Goal: Information Seeking & Learning: Learn about a topic

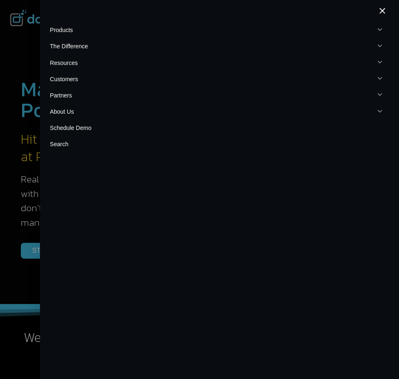
click at [81, 45] on button "Toggle child menu Expand" at bounding box center [219, 46] width 339 height 16
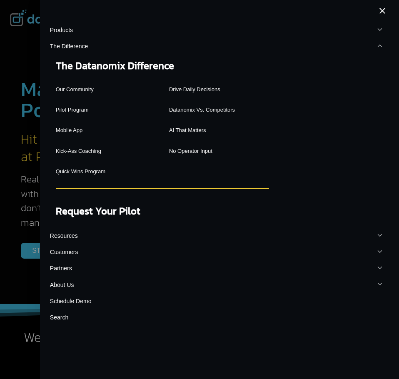
click at [80, 48] on button "Toggle child menu Expand" at bounding box center [219, 46] width 339 height 16
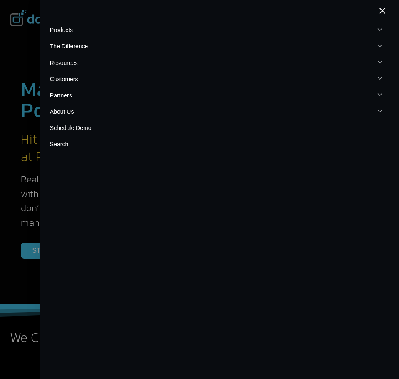
click at [71, 80] on button "Toggle child menu Expand" at bounding box center [219, 79] width 339 height 16
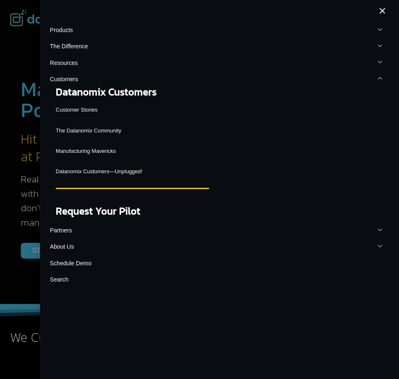
click at [89, 113] on link "Customer Stories" at bounding box center [132, 109] width 153 height 15
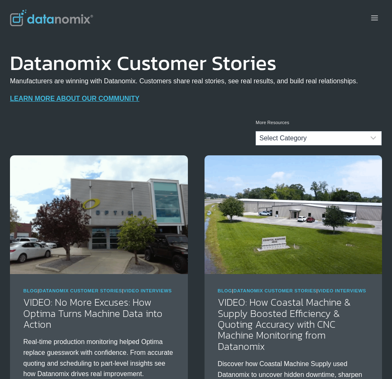
click at [95, 20] on div at bounding box center [120, 18] width 220 height 36
click at [83, 22] on img at bounding box center [51, 18] width 83 height 17
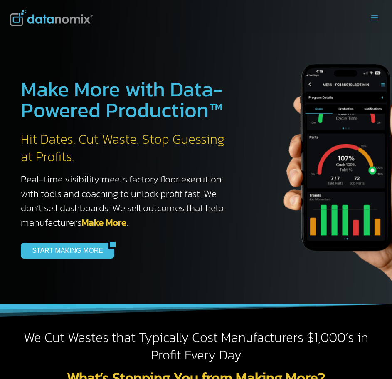
click at [375, 20] on icon "Open menu" at bounding box center [374, 17] width 7 height 5
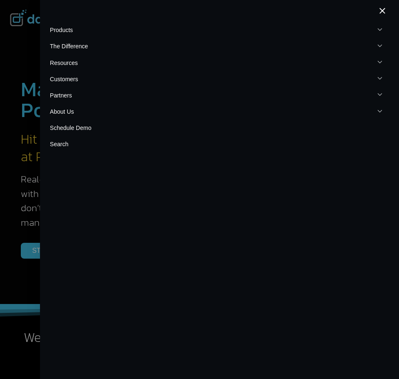
click at [77, 32] on button "Toggle child menu Expand" at bounding box center [219, 30] width 339 height 16
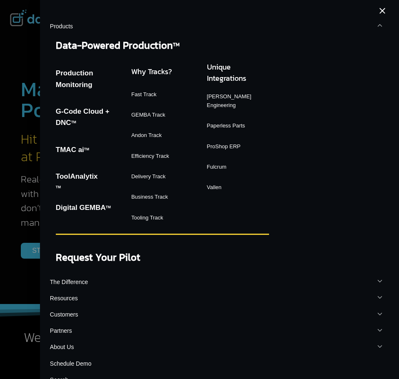
click at [86, 81] on link "Production Monitoring" at bounding box center [87, 78] width 62 height 31
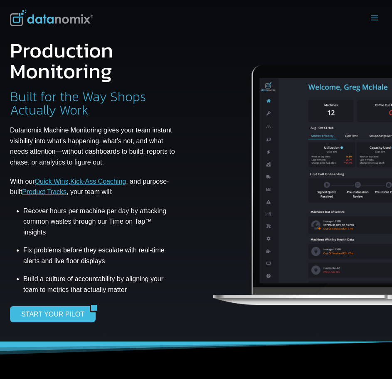
click at [374, 22] on button "Toggle Menu" at bounding box center [374, 17] width 15 height 13
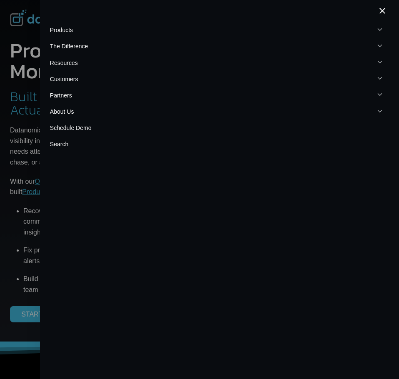
click at [384, 33] on button "Toggle child menu Expand" at bounding box center [219, 30] width 339 height 16
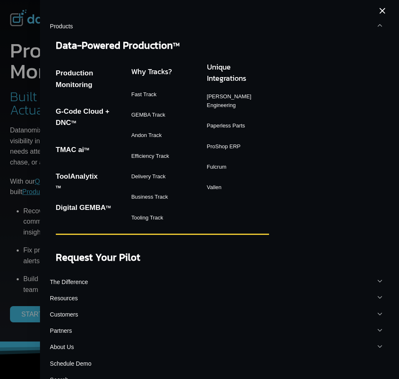
click at [155, 70] on link "Why Tracks?" at bounding box center [162, 71] width 62 height 20
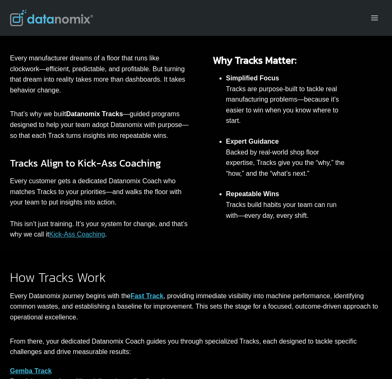
scroll to position [208, 0]
